Goal: Transaction & Acquisition: Purchase product/service

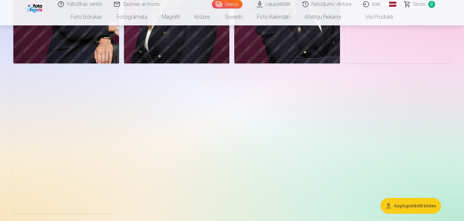
scroll to position [488, 0]
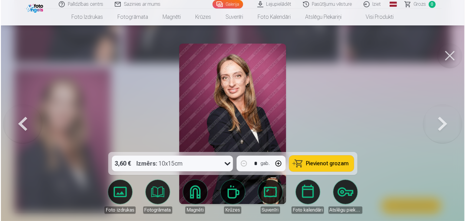
scroll to position [490, 0]
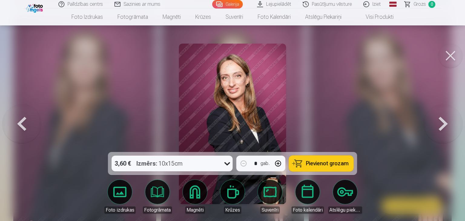
click at [330, 164] on span "Pievienot grozam" at bounding box center [327, 163] width 43 height 5
drag, startPoint x: 230, startPoint y: 155, endPoint x: 47, endPoint y: 162, distance: 183.1
click at [47, 162] on div "3,60 € Izmērs : 10x15cm * gab. Pievienot grozam Foto izdrukas Fotogrāmata Magnē…" at bounding box center [233, 113] width 444 height 1077
click at [23, 123] on button at bounding box center [21, 124] width 39 height 44
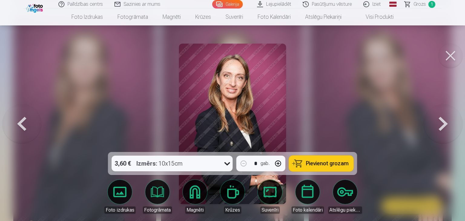
click at [23, 123] on button at bounding box center [21, 124] width 39 height 44
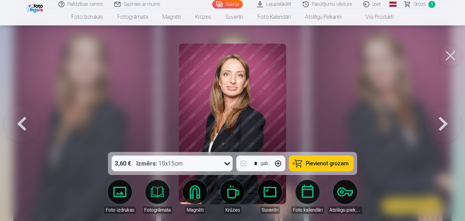
click at [23, 123] on button at bounding box center [21, 124] width 39 height 44
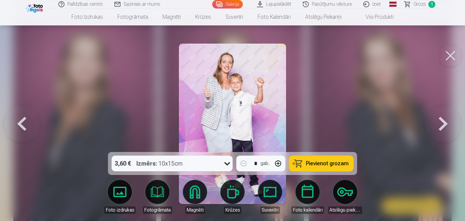
click at [23, 123] on button at bounding box center [21, 124] width 39 height 44
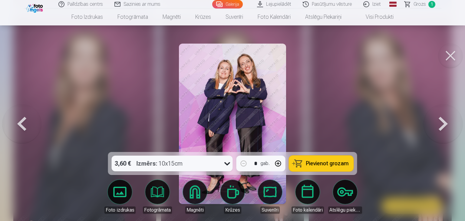
click at [23, 123] on button at bounding box center [21, 124] width 39 height 44
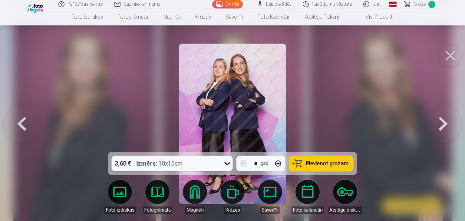
click at [23, 123] on button at bounding box center [21, 124] width 39 height 44
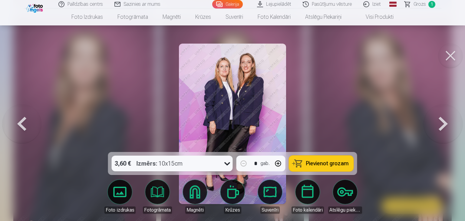
click at [435, 129] on button at bounding box center [443, 124] width 39 height 44
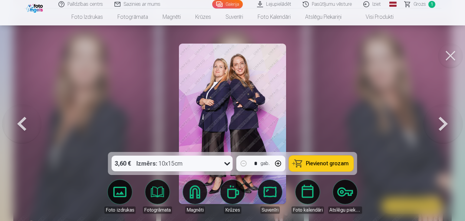
click at [448, 55] on button at bounding box center [451, 56] width 24 height 24
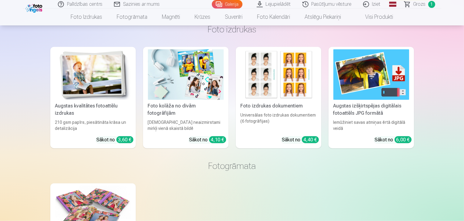
scroll to position [720, 0]
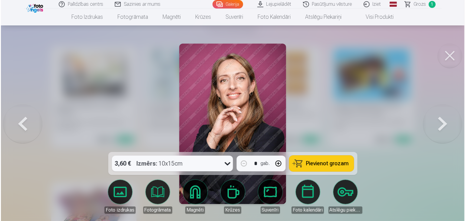
scroll to position [722, 0]
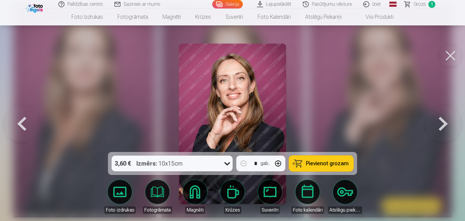
click at [450, 58] on button at bounding box center [451, 56] width 24 height 24
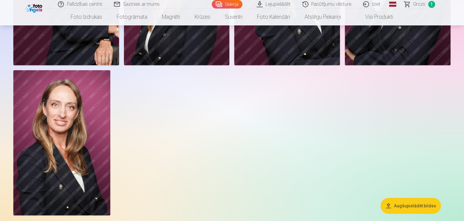
scroll to position [479, 0]
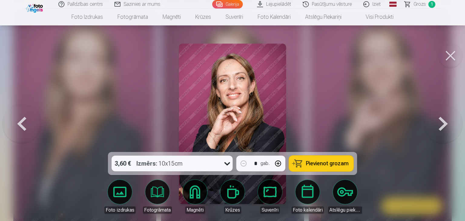
click at [452, 58] on button at bounding box center [451, 56] width 24 height 24
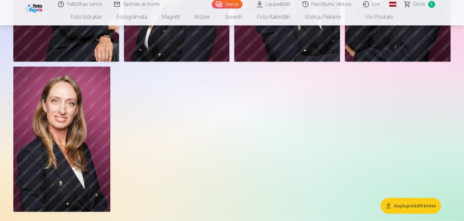
scroll to position [490, 0]
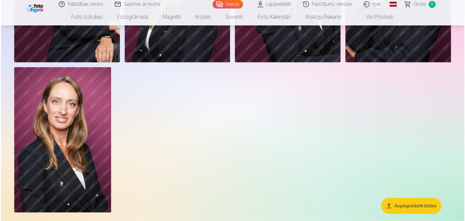
scroll to position [491, 0]
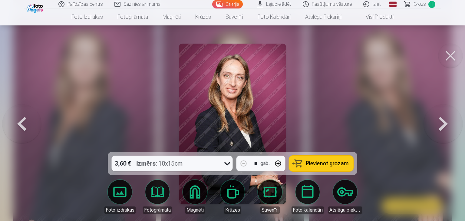
click at [448, 58] on button at bounding box center [451, 56] width 24 height 24
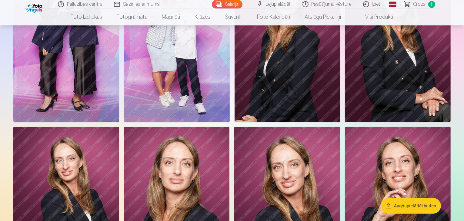
scroll to position [267, 0]
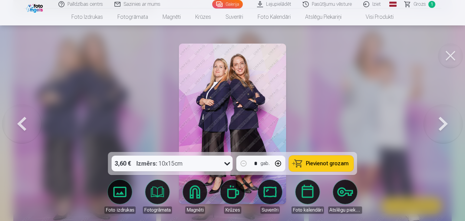
click at [448, 62] on button at bounding box center [451, 56] width 24 height 24
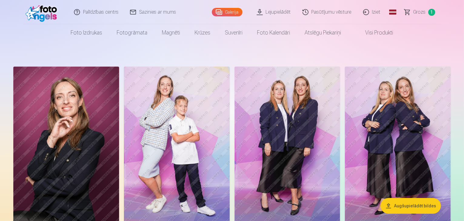
click at [418, 14] on span "Grozs" at bounding box center [419, 11] width 12 height 7
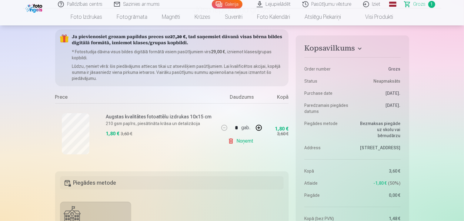
scroll to position [27, 0]
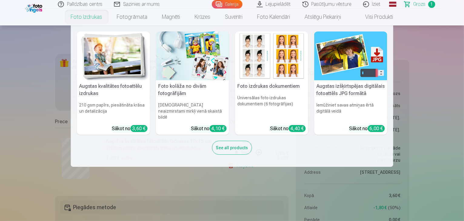
click at [81, 22] on link "Foto izdrukas" at bounding box center [87, 16] width 46 height 17
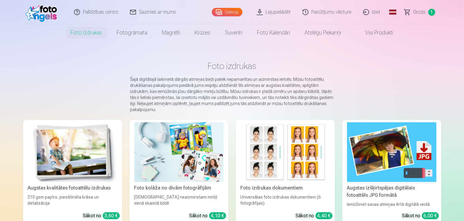
click at [46, 13] on img at bounding box center [42, 11] width 35 height 19
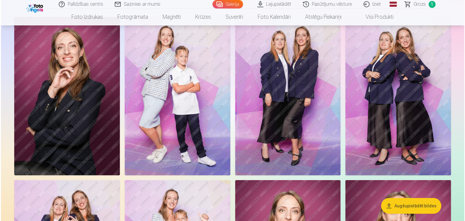
scroll to position [51, 0]
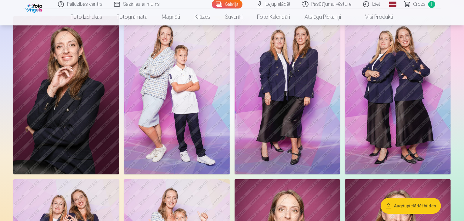
click at [340, 93] on img at bounding box center [288, 95] width 106 height 158
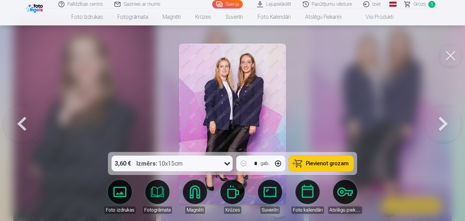
click at [438, 130] on button at bounding box center [443, 124] width 39 height 44
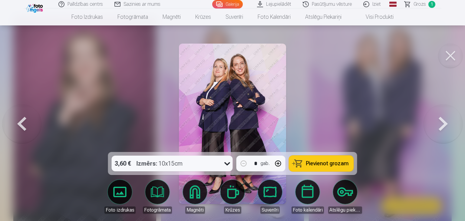
click at [26, 131] on button at bounding box center [21, 124] width 39 height 44
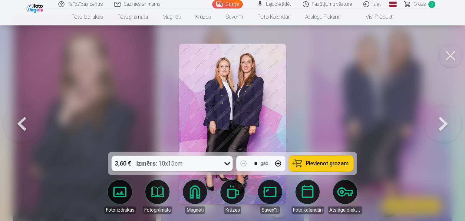
click at [451, 129] on button at bounding box center [443, 124] width 39 height 44
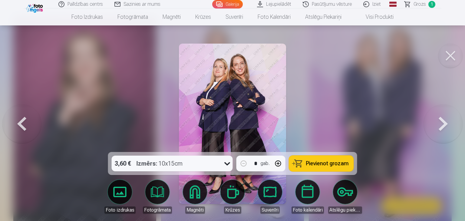
click at [338, 165] on span "Pievienot grozam" at bounding box center [327, 163] width 43 height 5
click at [434, 127] on button at bounding box center [443, 124] width 39 height 44
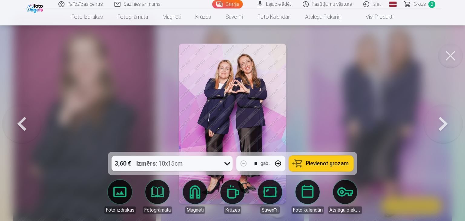
click at [434, 127] on button at bounding box center [443, 124] width 39 height 44
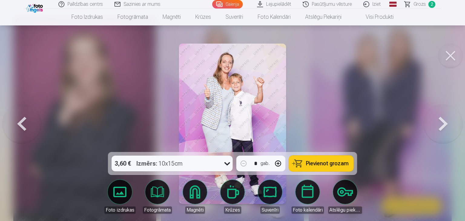
click at [434, 127] on button at bounding box center [443, 124] width 39 height 44
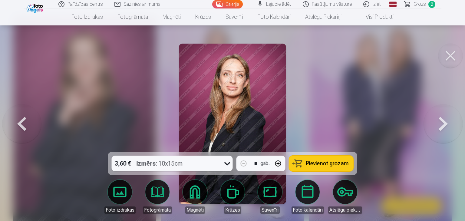
click at [434, 127] on button at bounding box center [443, 124] width 39 height 44
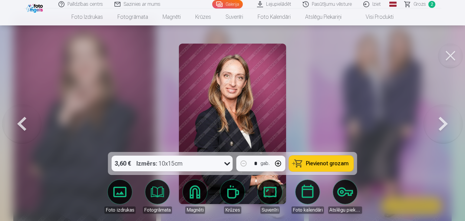
click at [434, 127] on button at bounding box center [443, 124] width 39 height 44
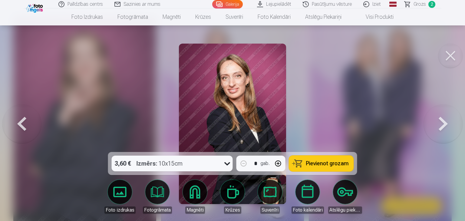
click at [434, 127] on button at bounding box center [443, 124] width 39 height 44
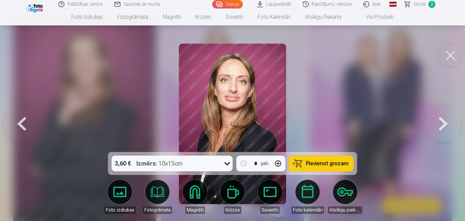
click at [434, 127] on button at bounding box center [443, 124] width 39 height 44
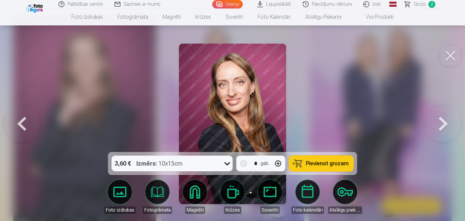
click at [434, 127] on button at bounding box center [443, 124] width 39 height 44
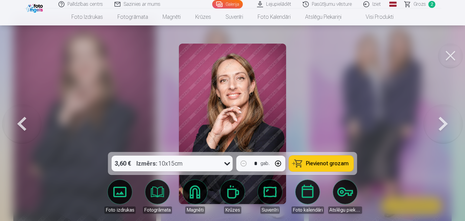
drag, startPoint x: 449, startPoint y: 57, endPoint x: 404, endPoint y: 162, distance: 113.5
click at [421, 2] on span "Grozs" at bounding box center [420, 4] width 12 height 7
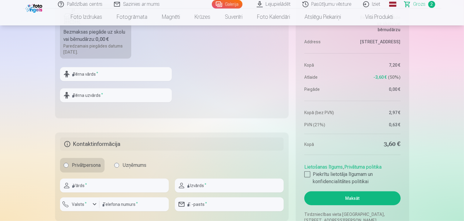
scroll to position [311, 0]
click at [308, 172] on div at bounding box center [307, 174] width 6 height 6
click at [101, 75] on input "text" at bounding box center [116, 74] width 112 height 14
type input "******"
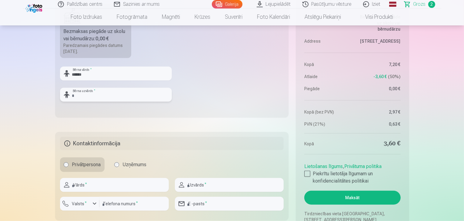
type input "*********"
type input "******"
type input "*********"
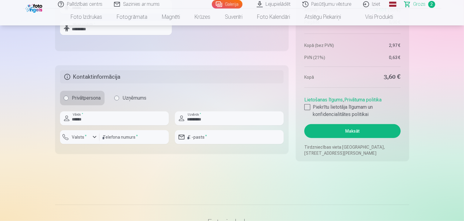
scroll to position [378, 0]
click at [132, 138] on input "number" at bounding box center [133, 137] width 69 height 14
type input "********"
click at [215, 141] on input "email" at bounding box center [229, 137] width 109 height 14
type input "**********"
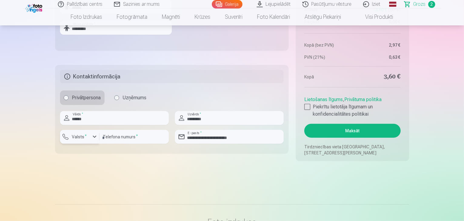
click at [84, 141] on button "Valsts *" at bounding box center [79, 137] width 39 height 14
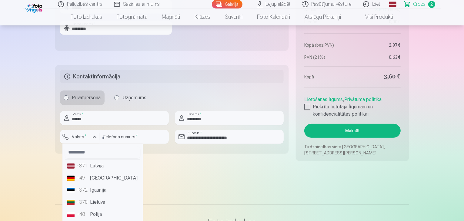
click at [96, 168] on li "+371 Latvija" at bounding box center [102, 166] width 75 height 12
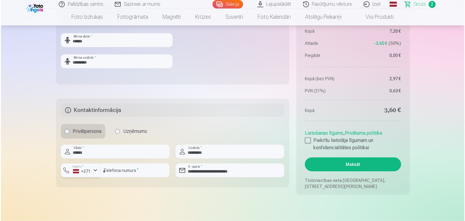
scroll to position [345, 0]
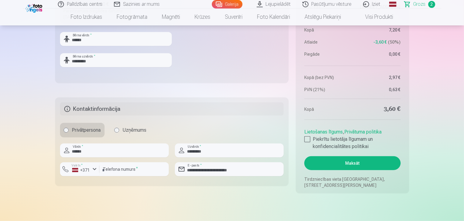
click at [360, 165] on button "Maksāt" at bounding box center [352, 163] width 96 height 14
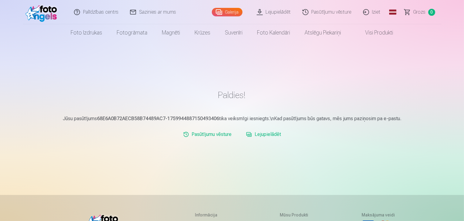
click at [50, 12] on img at bounding box center [42, 11] width 35 height 19
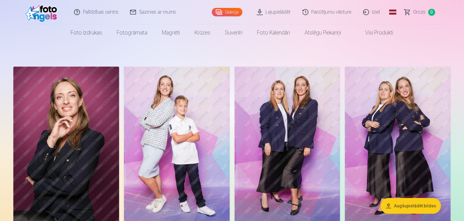
click at [377, 12] on link "Iziet" at bounding box center [372, 12] width 29 height 24
